Goal: Transaction & Acquisition: Purchase product/service

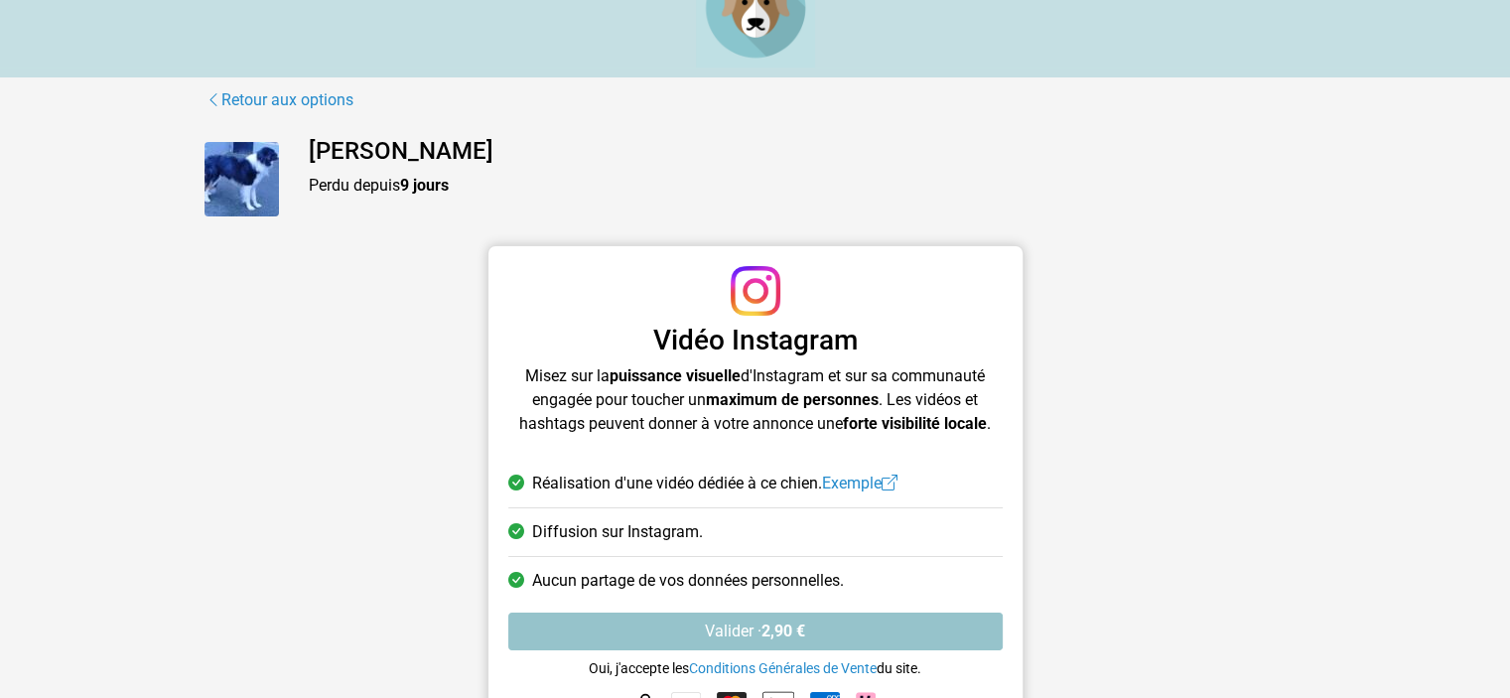
scroll to position [99, 0]
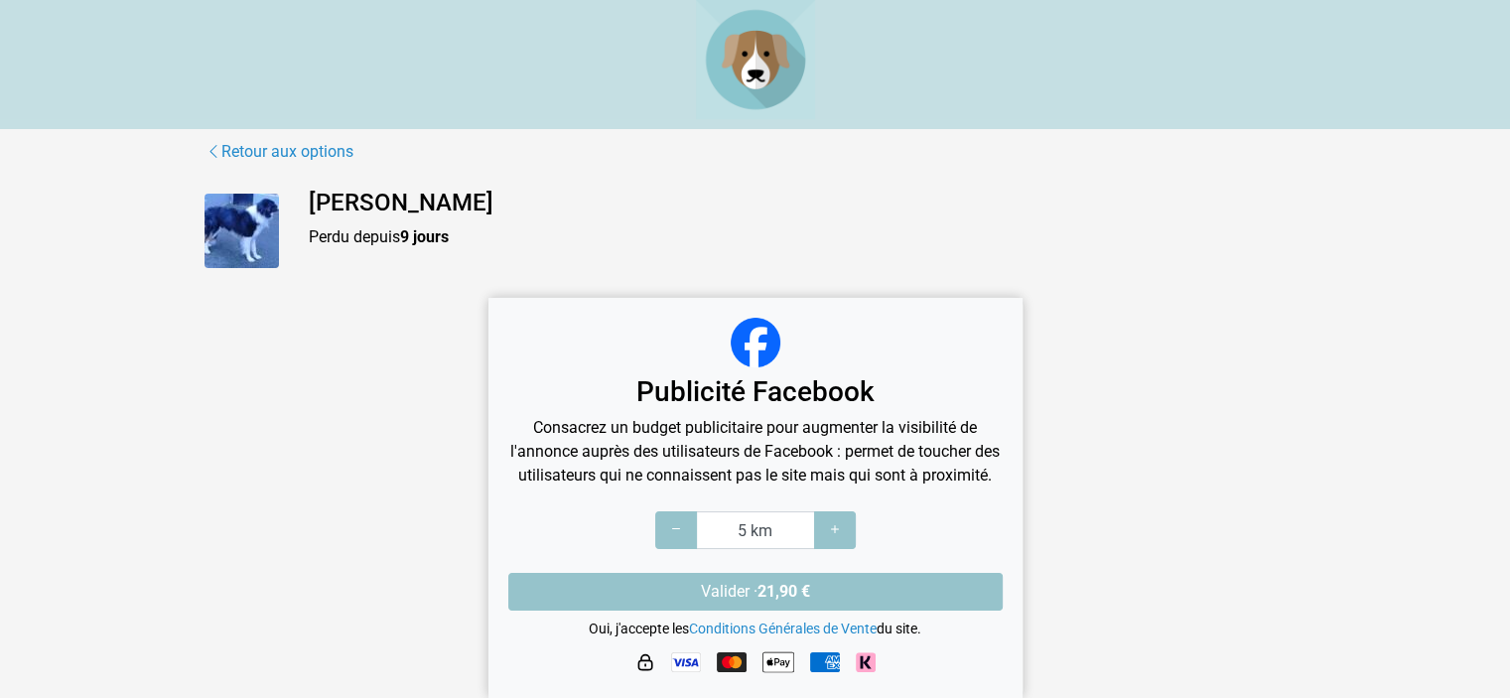
scroll to position [32, 0]
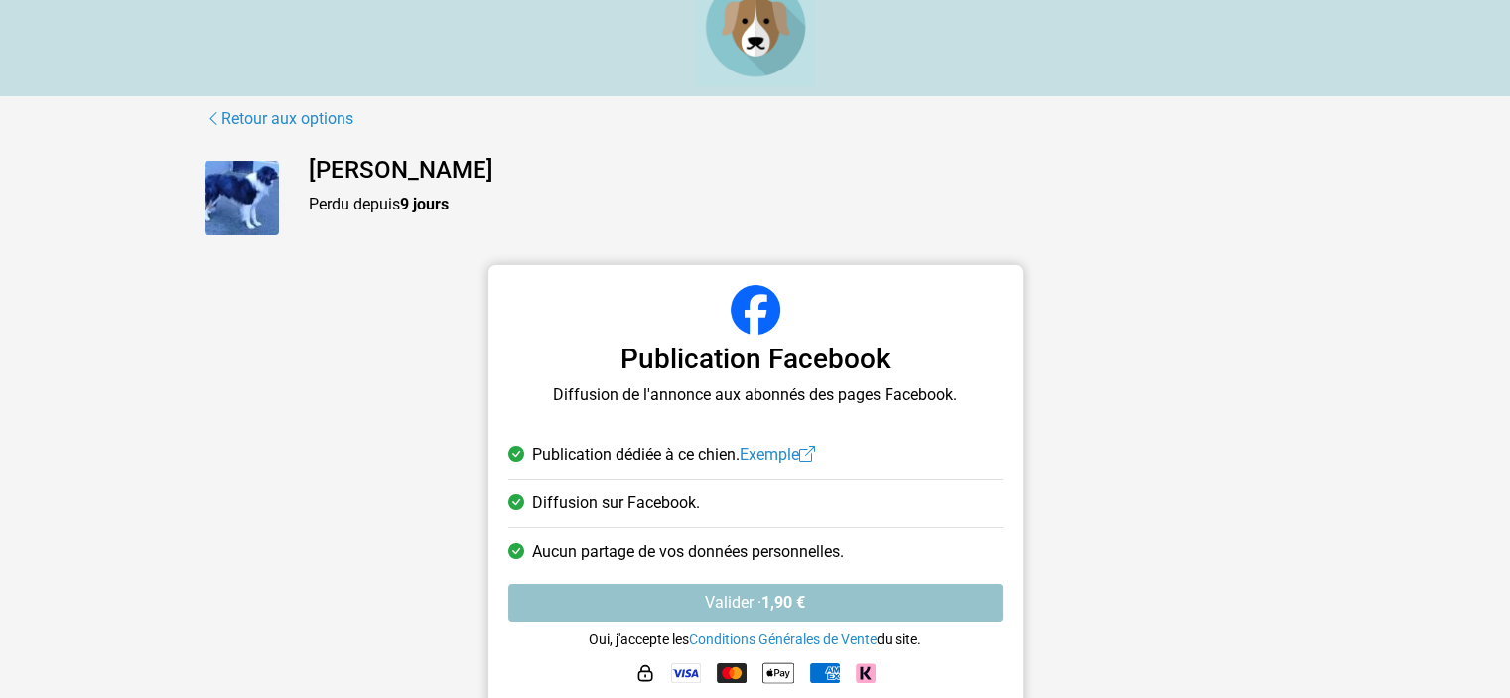
scroll to position [52, 0]
